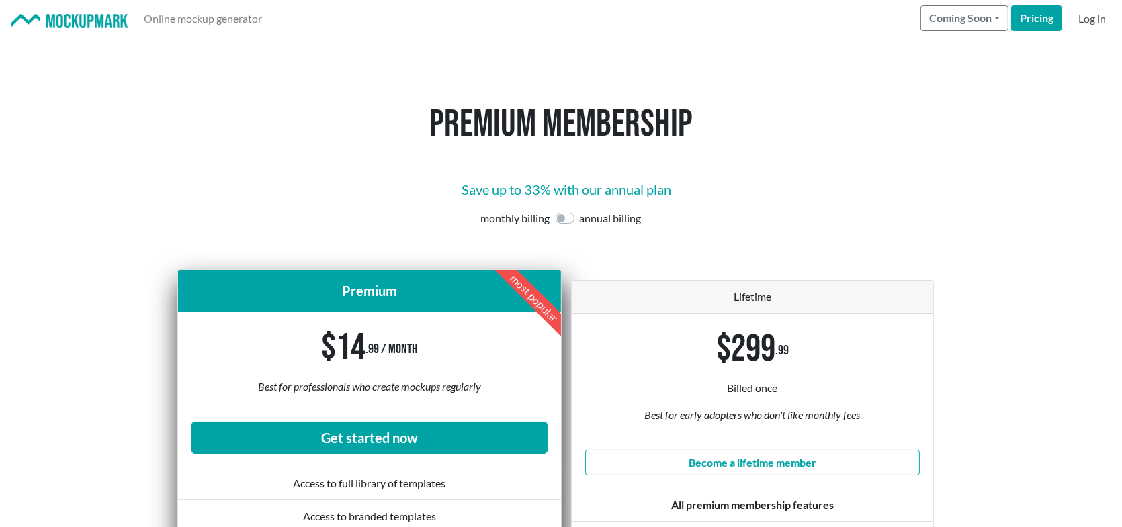
click at [1098, 21] on link "Log in" at bounding box center [1092, 18] width 38 height 27
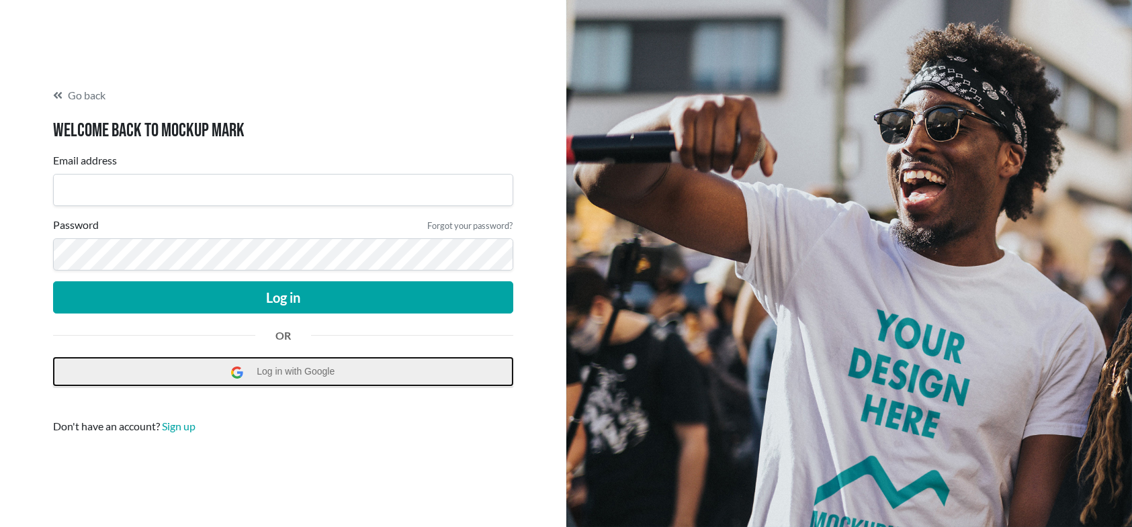
click at [298, 373] on span "Log in with Google" at bounding box center [299, 372] width 85 height 28
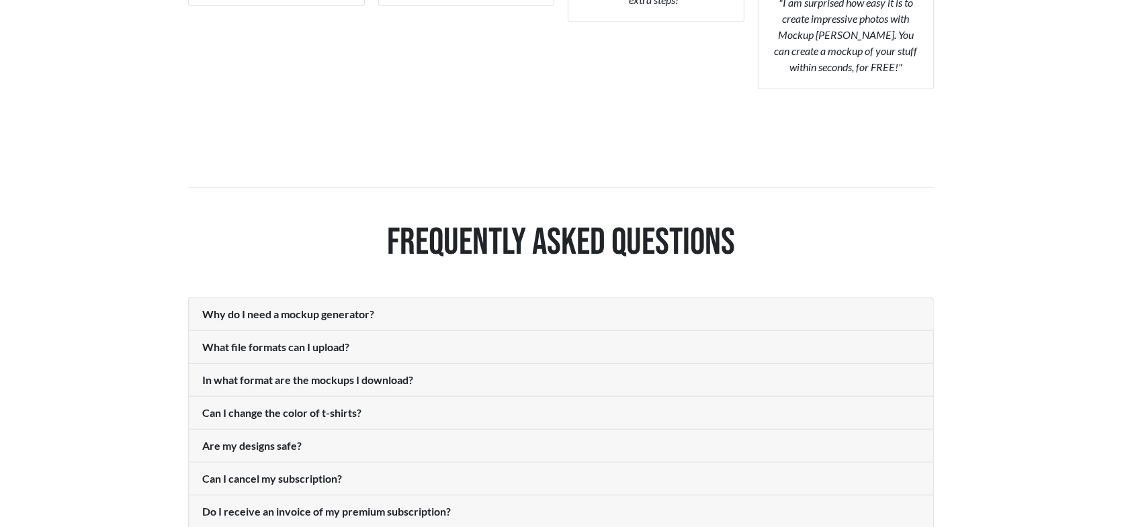
scroll to position [1545, 0]
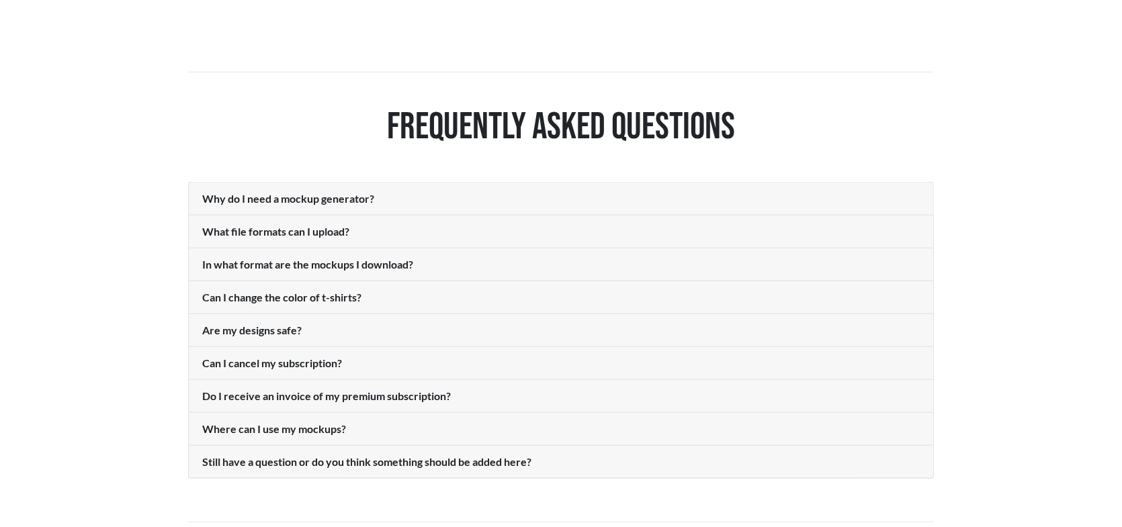
click at [337, 361] on p "Can I cancel my subscription?" at bounding box center [560, 363] width 717 height 16
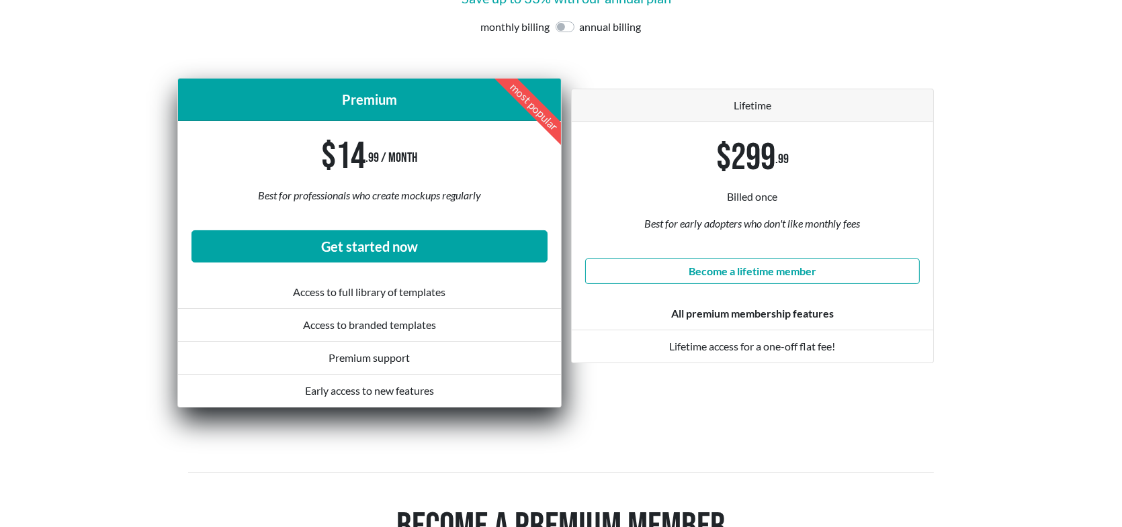
scroll to position [0, 0]
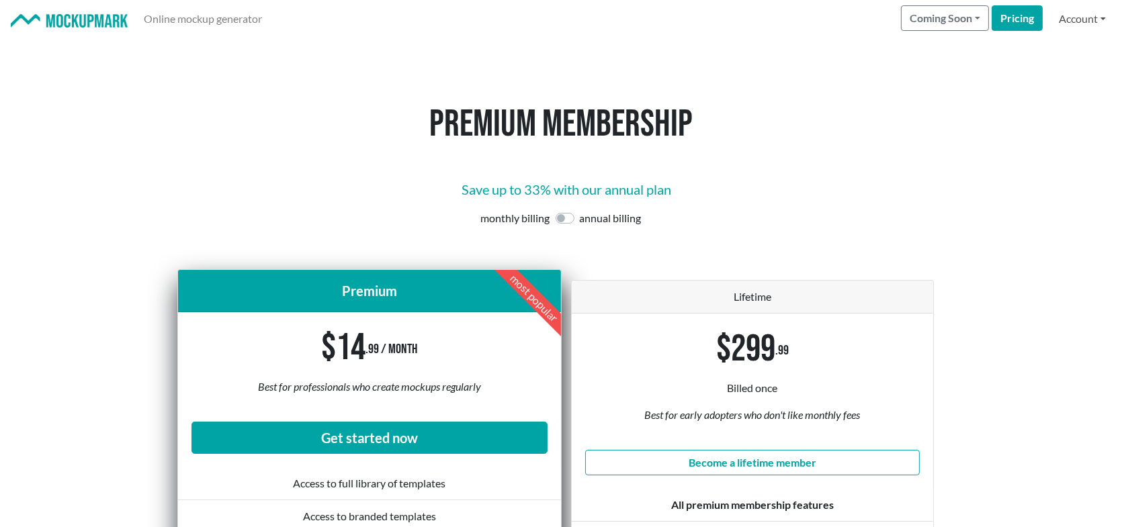
click at [1077, 19] on link "Account" at bounding box center [1082, 18] width 58 height 27
click at [106, 22] on img at bounding box center [69, 21] width 117 height 14
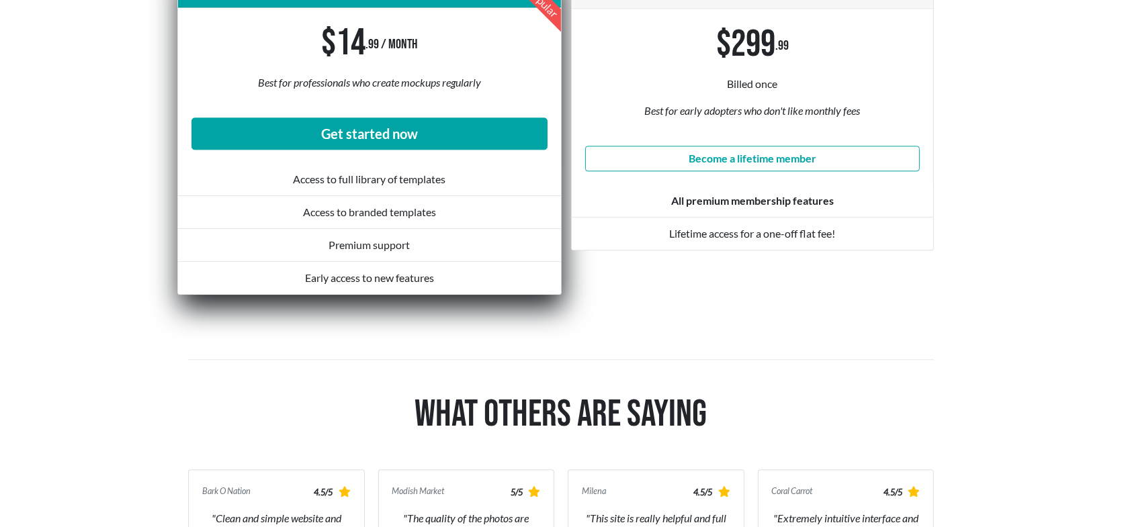
scroll to position [3828, 0]
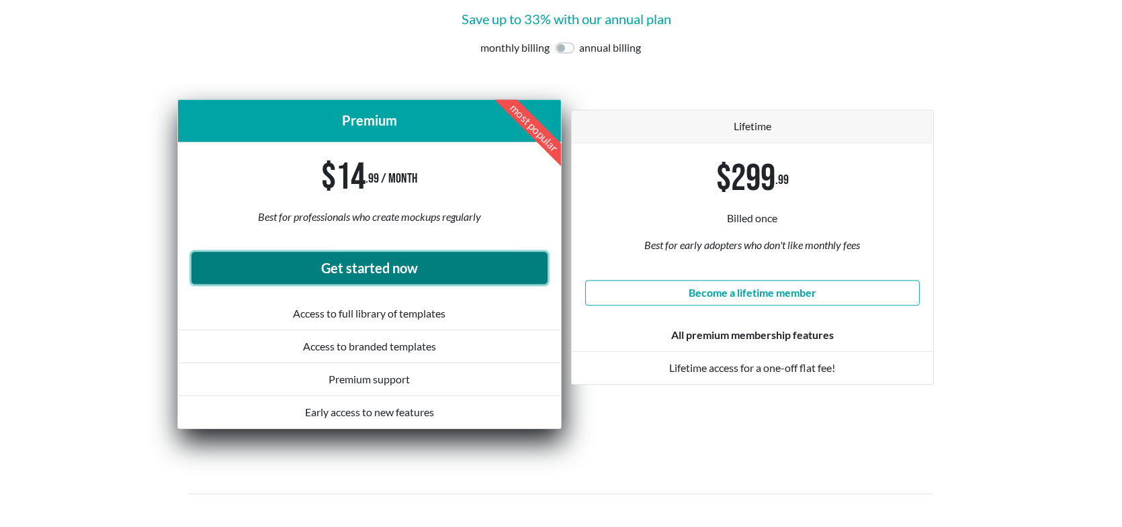
click at [402, 265] on link "Get started now" at bounding box center [369, 268] width 356 height 32
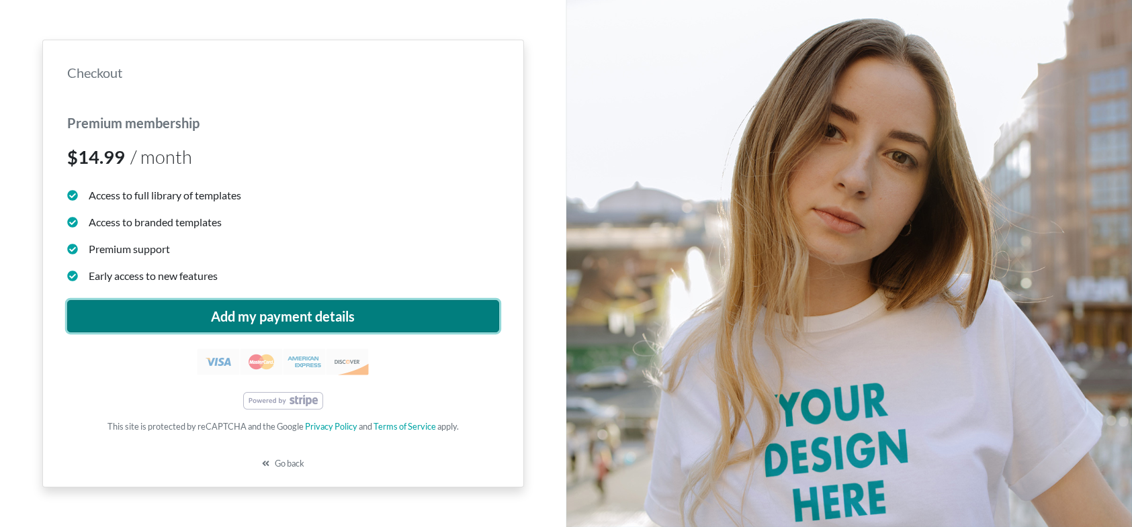
click at [280, 316] on button "Add my payment details" at bounding box center [283, 316] width 432 height 32
